Goal: Communication & Community: Ask a question

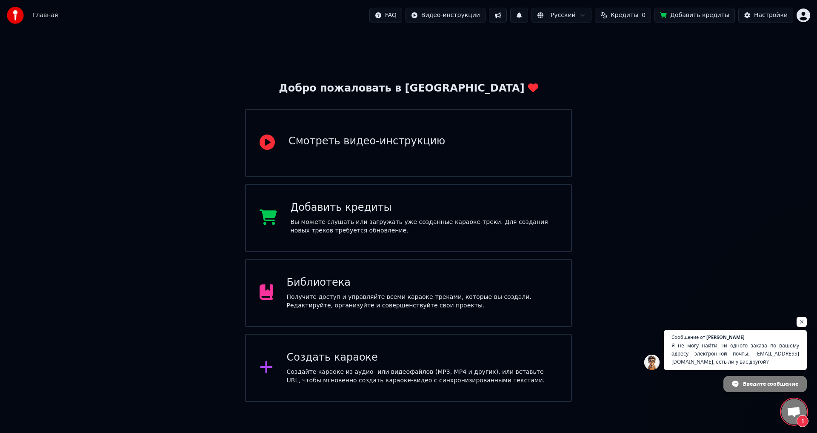
click at [793, 409] on span "Открытый чат" at bounding box center [794, 413] width 14 height 12
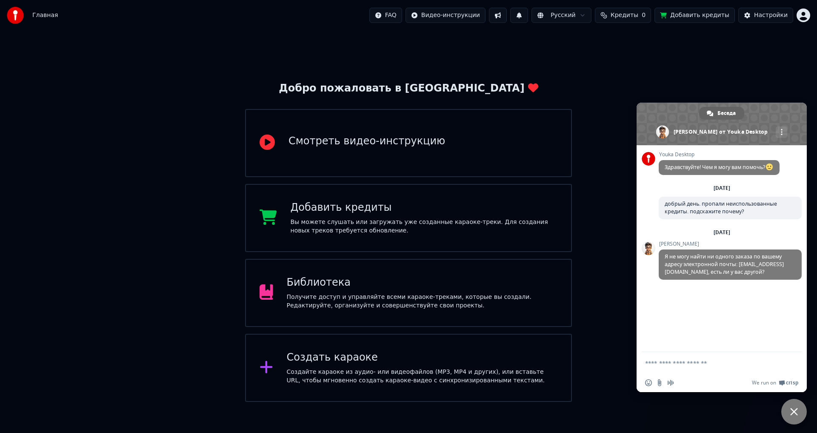
click at [674, 361] on textarea "Отправьте сообщение..." at bounding box center [713, 362] width 136 height 21
type textarea "*"
type textarea "**********"
click at [796, 363] on span "Отправить" at bounding box center [792, 363] width 14 height 14
click at [742, 362] on textarea "Отправьте сообщение..." at bounding box center [713, 362] width 136 height 21
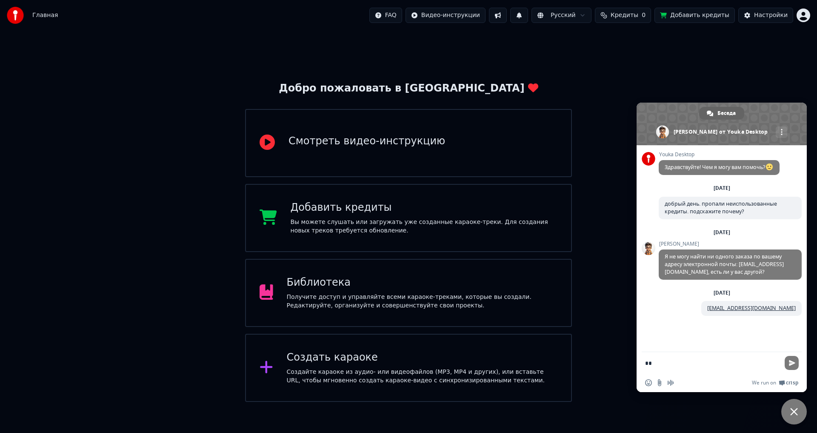
type textarea "*"
type textarea "**********"
click at [769, 310] on link "[EMAIL_ADDRESS][DOMAIN_NAME]" at bounding box center [751, 307] width 89 height 7
click at [707, 366] on textarea "Отправьте сообщение..." at bounding box center [713, 362] width 136 height 21
type textarea "*"
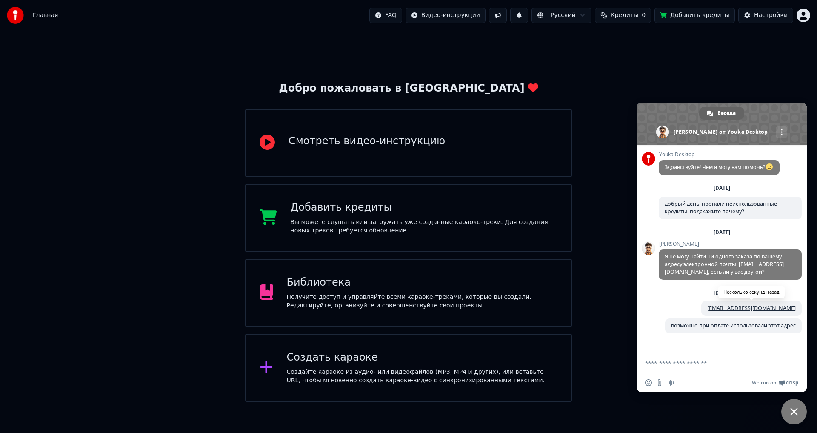
click at [768, 309] on link "[EMAIL_ADDRESS][DOMAIN_NAME]" at bounding box center [751, 307] width 89 height 7
drag, startPoint x: 800, startPoint y: 311, endPoint x: 749, endPoint y: 309, distance: 50.7
click at [749, 309] on span "[EMAIL_ADDRESS][DOMAIN_NAME]" at bounding box center [751, 308] width 100 height 15
drag, startPoint x: 736, startPoint y: 308, endPoint x: 798, endPoint y: 309, distance: 62.6
click at [798, 309] on span "[EMAIL_ADDRESS][DOMAIN_NAME]" at bounding box center [751, 308] width 100 height 15
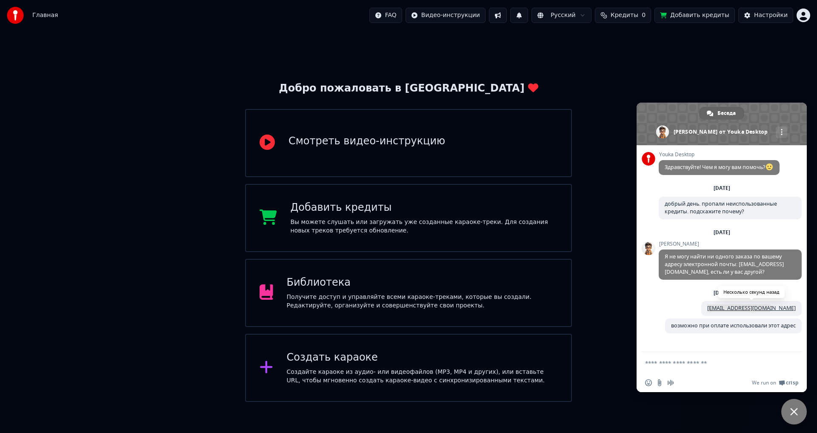
click at [796, 305] on link "[EMAIL_ADDRESS][DOMAIN_NAME]" at bounding box center [751, 307] width 89 height 7
drag, startPoint x: 719, startPoint y: 305, endPoint x: 806, endPoint y: 309, distance: 87.0
click at [806, 310] on div "Youka Desktop Здравствуйте! Чем я могу вам помочь? [DATE] добрый день. пропали …" at bounding box center [722, 248] width 170 height 207
drag, startPoint x: 720, startPoint y: 309, endPoint x: 802, endPoint y: 307, distance: 81.3
click at [802, 307] on div "[DATE][PERSON_NAME] [PERSON_NAME][EMAIL_ADDRESS][DOMAIN_NAME] Минуту назад" at bounding box center [730, 304] width 143 height 30
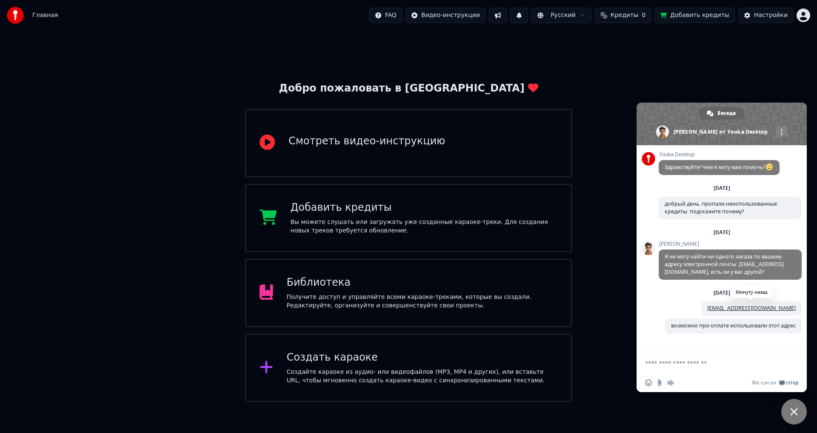
click at [777, 311] on link "[EMAIL_ADDRESS][DOMAIN_NAME]" at bounding box center [751, 307] width 89 height 7
drag, startPoint x: 805, startPoint y: 306, endPoint x: 729, endPoint y: 306, distance: 75.8
click at [729, 306] on div "Youka Desktop Здравствуйте! Чем я могу вам помочь? [DATE] добрый день. пропали …" at bounding box center [722, 248] width 170 height 207
click at [695, 365] on textarea "Отправьте сообщение..." at bounding box center [713, 362] width 136 height 21
type textarea "*"
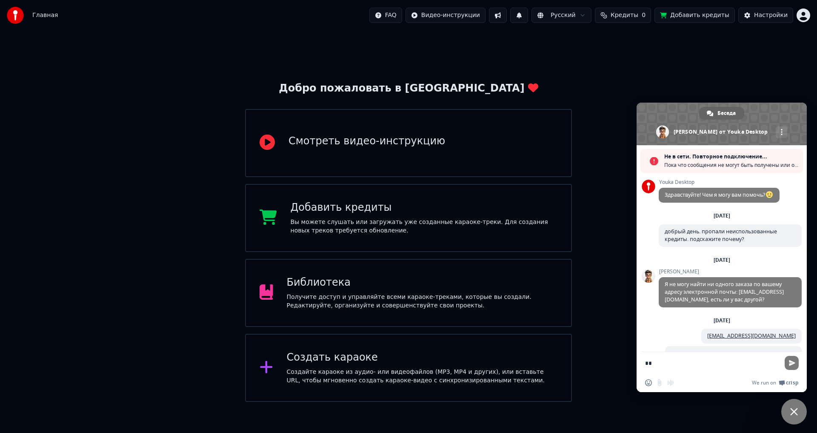
type textarea "*"
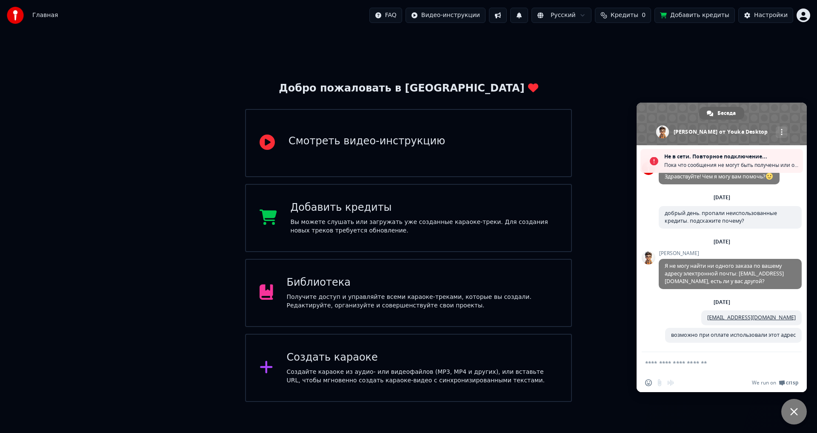
click at [619, 134] on div "Добро пожаловать в Youka Смотреть видео-инструкцию Добавить кредиты Вы можете с…" at bounding box center [408, 216] width 817 height 371
